Goal: Find specific page/section: Find specific page/section

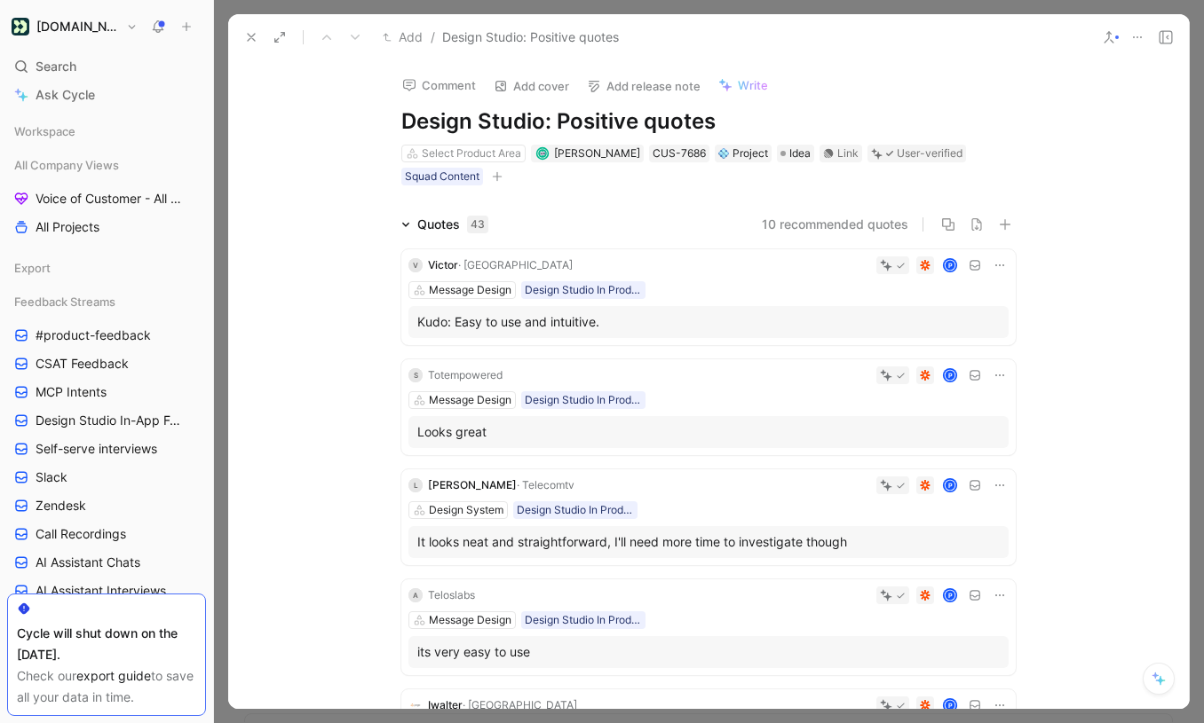
click at [249, 31] on icon at bounding box center [251, 37] width 14 height 14
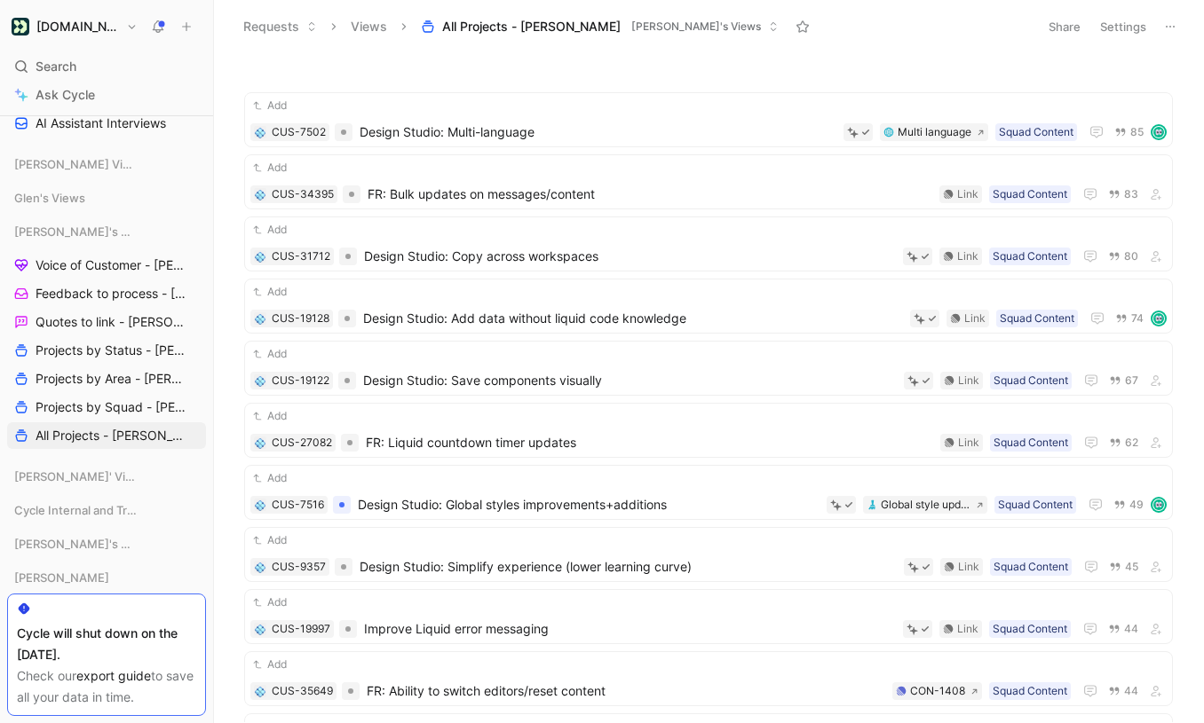
scroll to position [470, 0]
click at [93, 370] on span "Projects by Area - [PERSON_NAME]" at bounding box center [109, 377] width 146 height 18
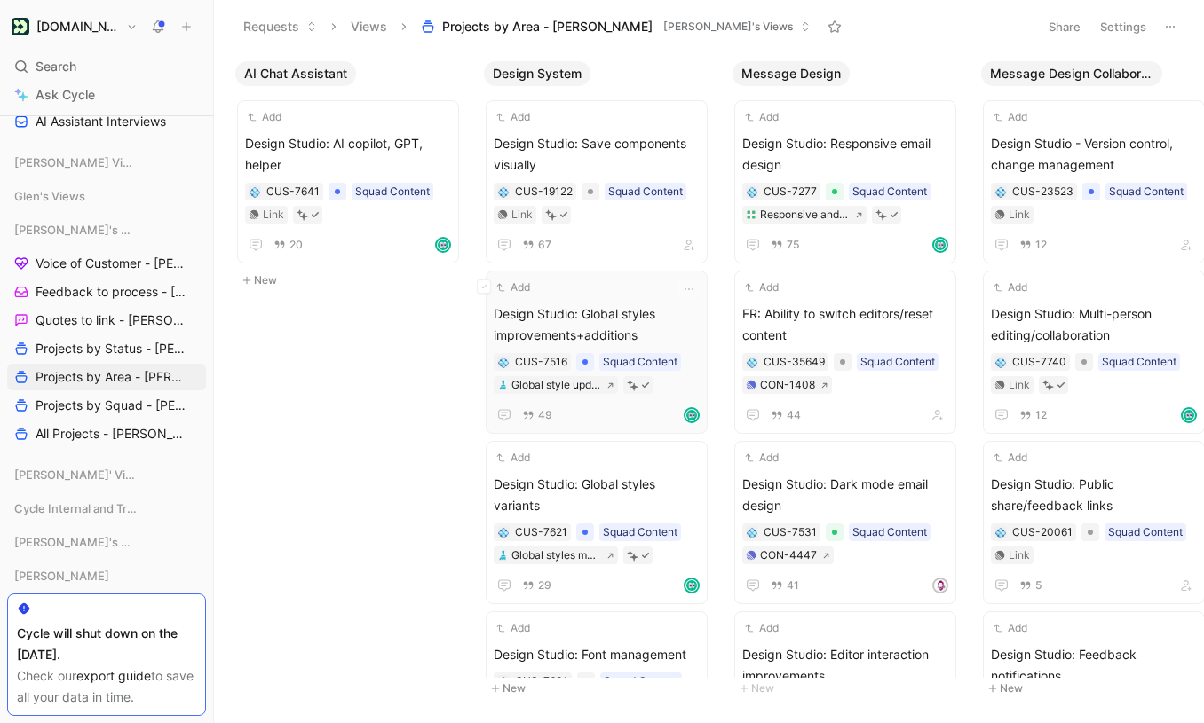
click at [641, 313] on span "Design Studio: Global styles improvements+additions" at bounding box center [597, 325] width 206 height 43
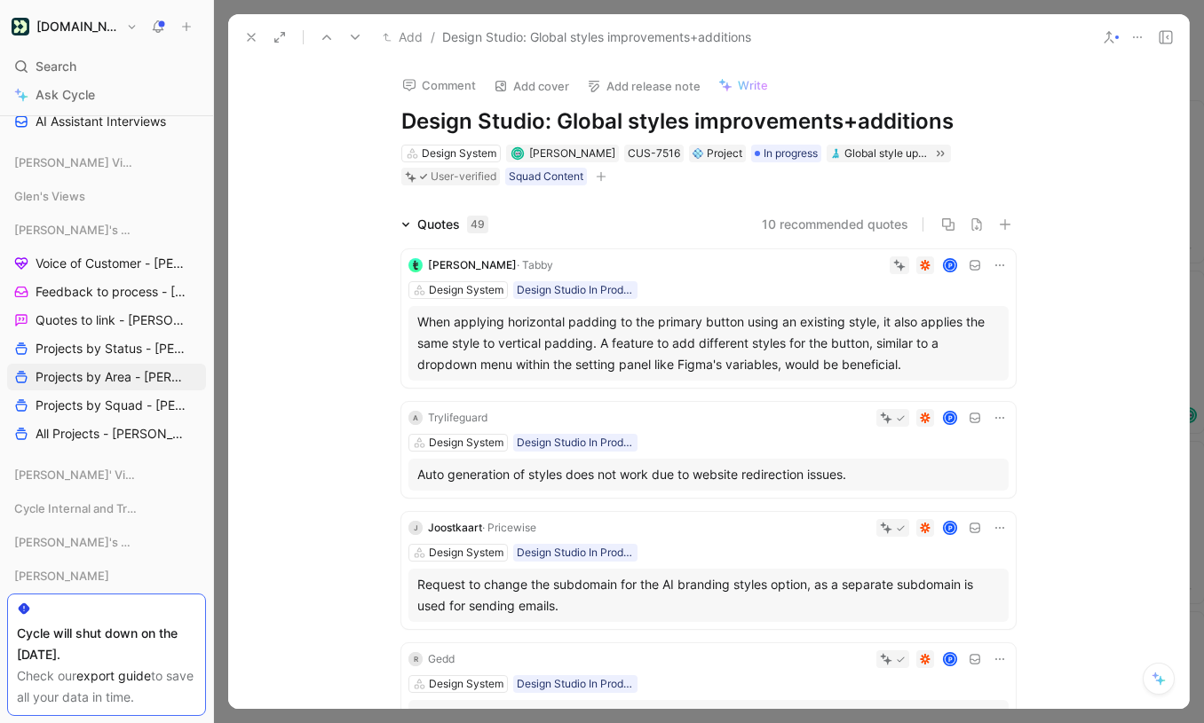
click at [1136, 34] on icon at bounding box center [1137, 37] width 14 height 14
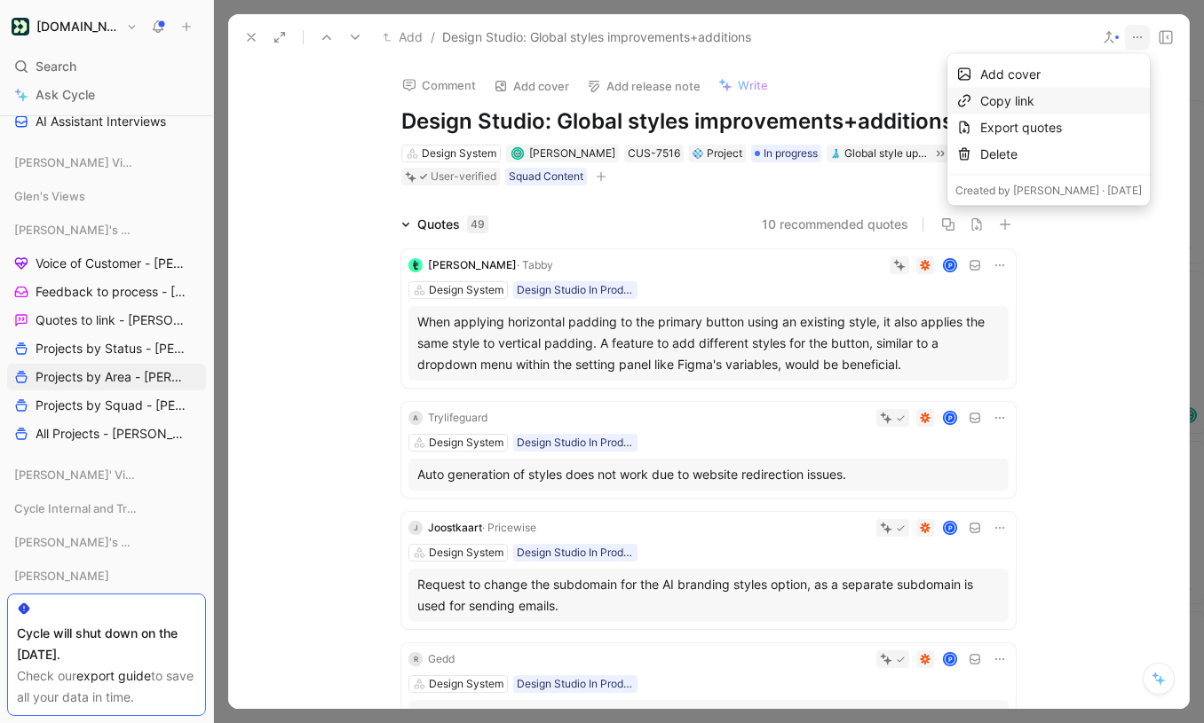
click at [1056, 95] on div "Copy link" at bounding box center [1061, 101] width 162 height 21
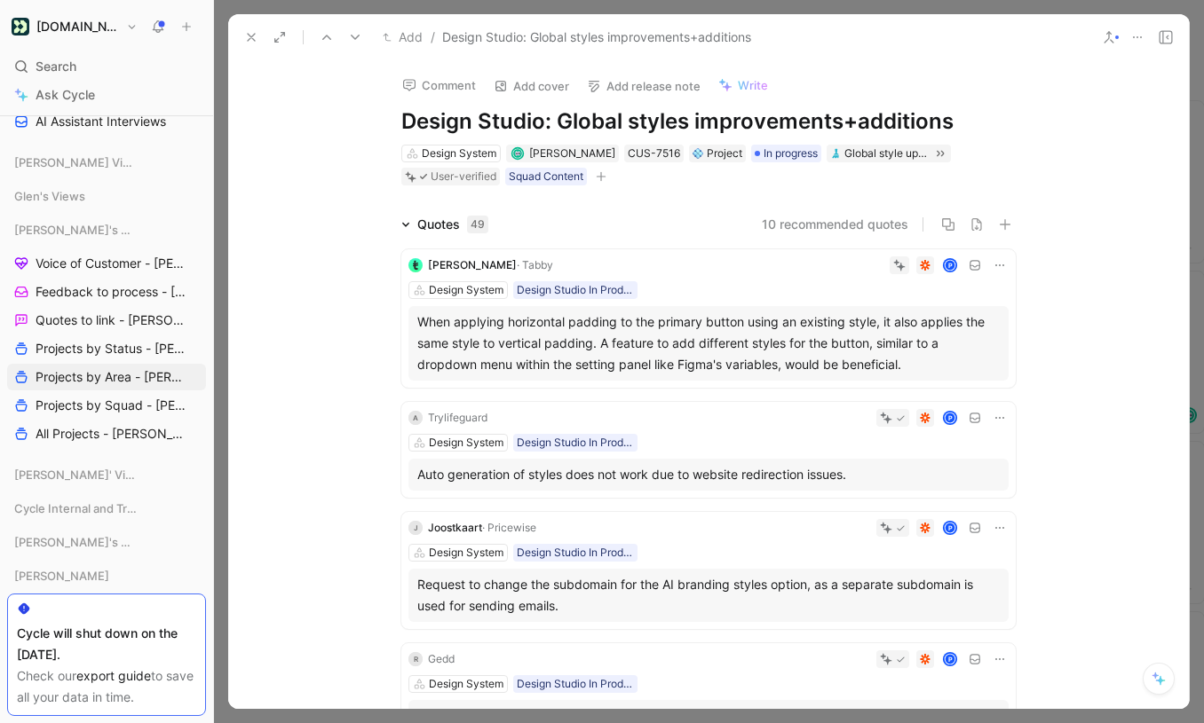
click at [257, 34] on icon at bounding box center [251, 37] width 14 height 14
